Goal: Navigation & Orientation: Find specific page/section

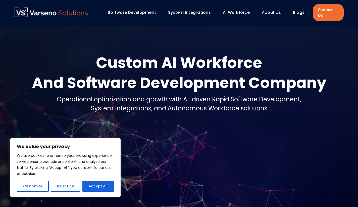
click at [64, 188] on button "Reject All" at bounding box center [65, 186] width 29 height 11
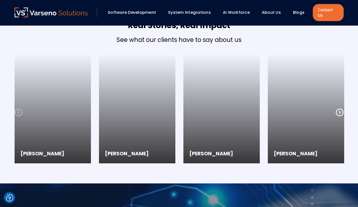
scroll to position [1344, 0]
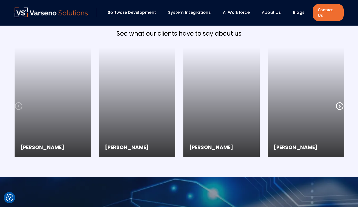
click at [339, 102] on icon at bounding box center [340, 106] width 8 height 8
click at [18, 103] on icon at bounding box center [19, 107] width 8 height 8
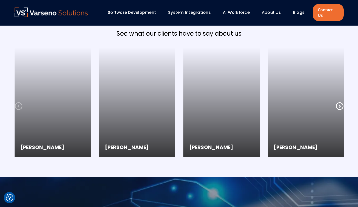
click at [18, 103] on icon at bounding box center [19, 107] width 8 height 8
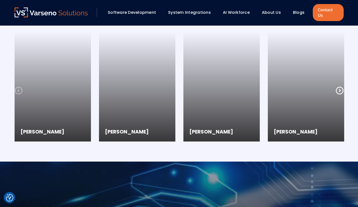
scroll to position [1334, 0]
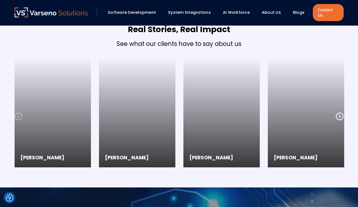
click at [19, 113] on icon at bounding box center [19, 117] width 8 height 8
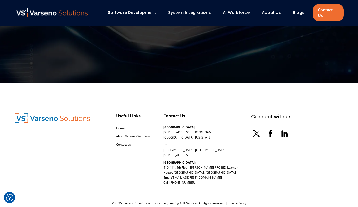
scroll to position [1653, 0]
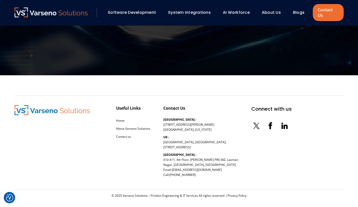
click at [123, 10] on link "Software Development" at bounding box center [132, 13] width 48 height 6
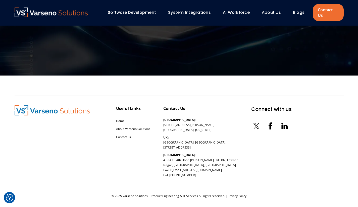
scroll to position [870, 0]
